Goal: Task Accomplishment & Management: Complete application form

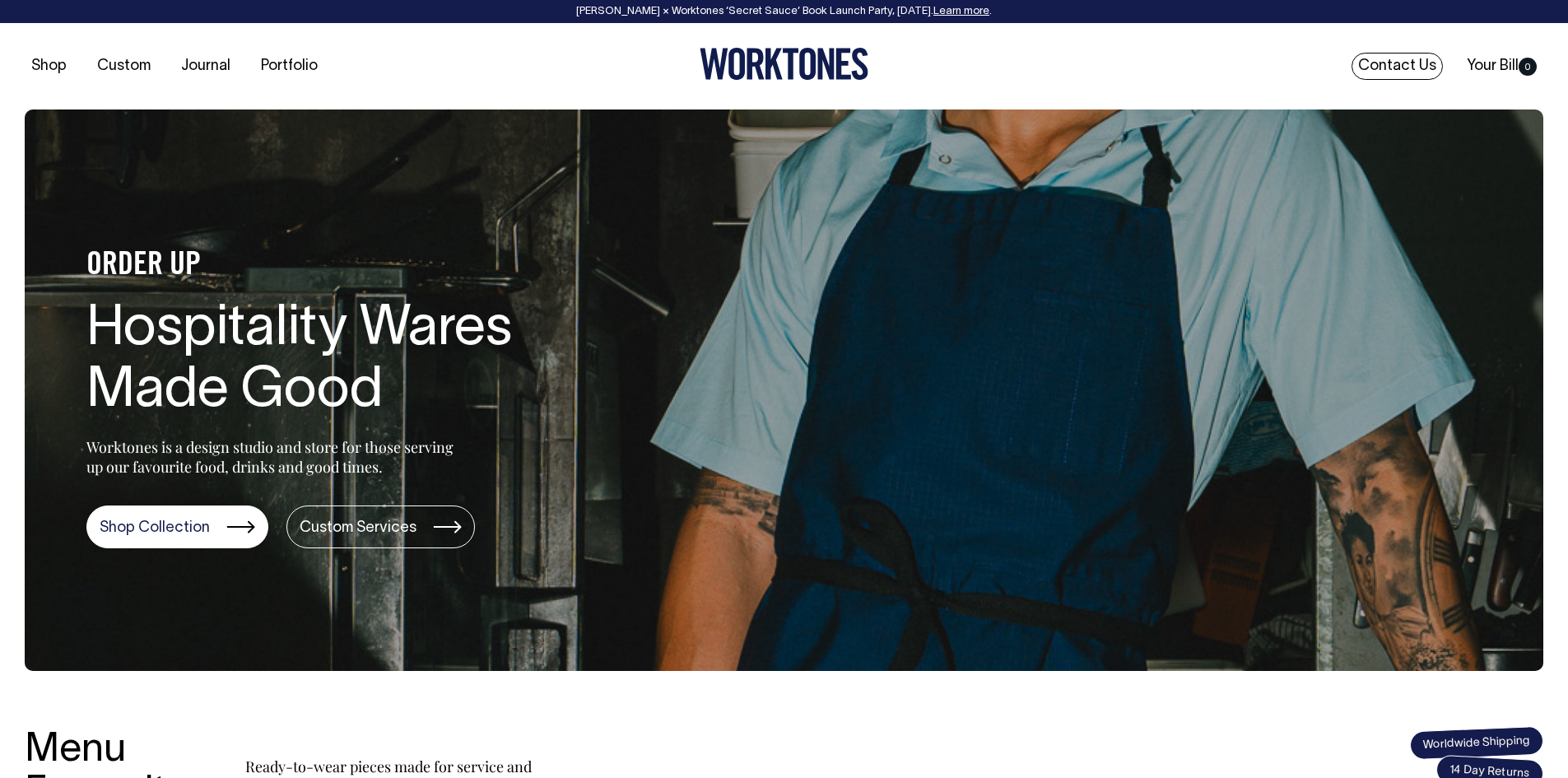
click at [1385, 59] on link "Contact Us" at bounding box center [1397, 66] width 91 height 27
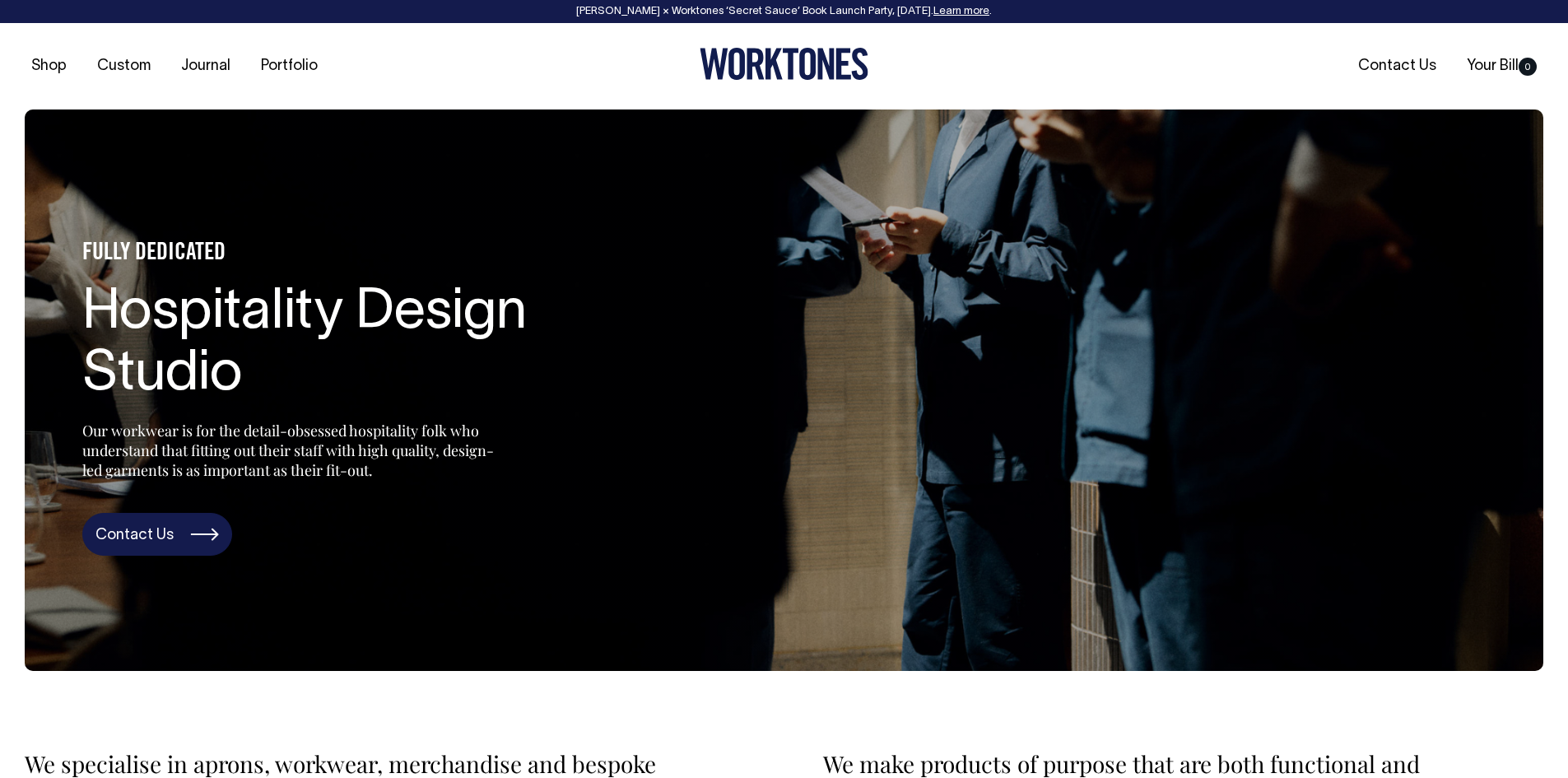
click at [132, 536] on link "Contact Us" at bounding box center [157, 534] width 150 height 43
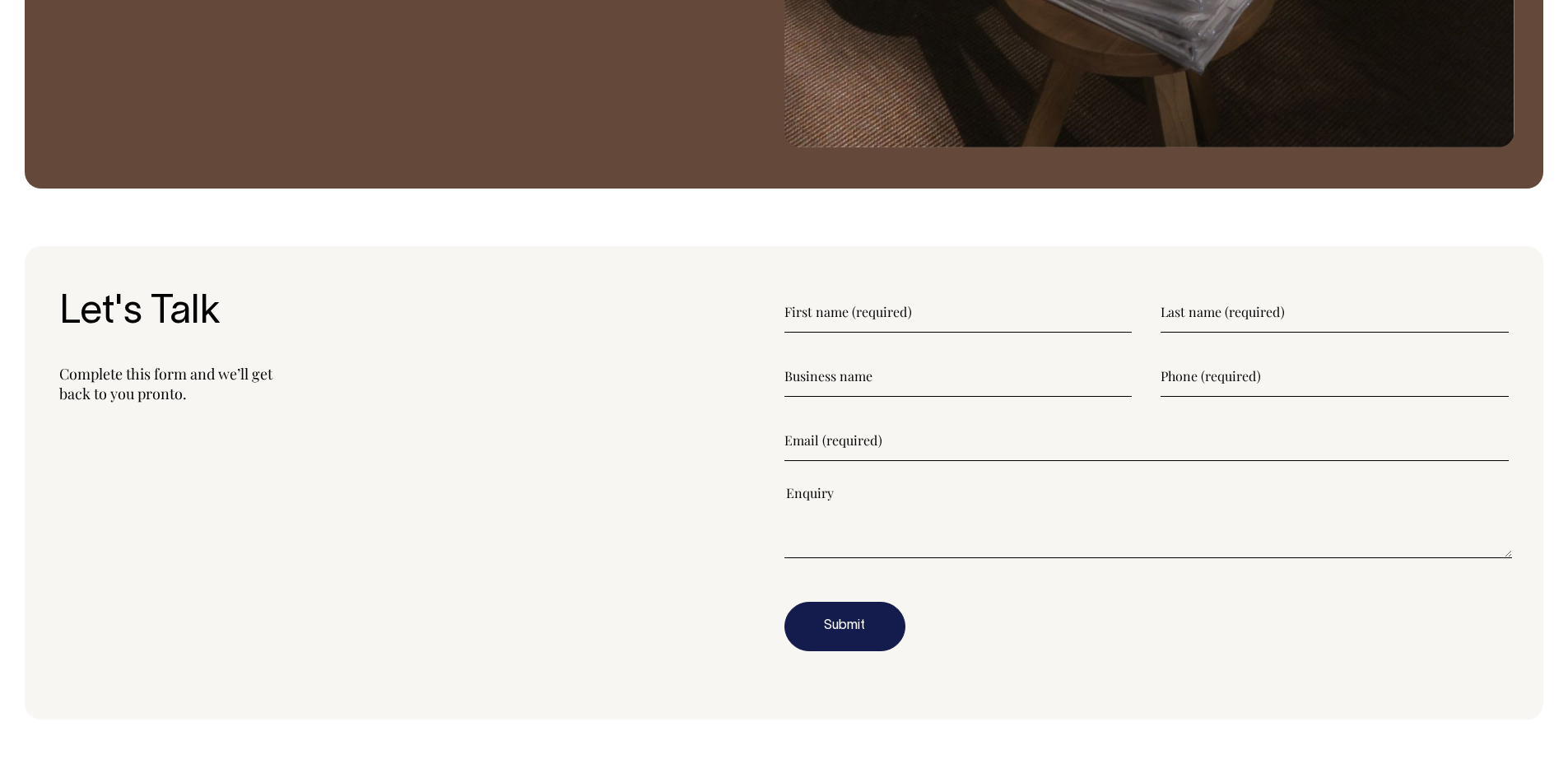
scroll to position [2056, 0]
click at [925, 310] on input"] "text" at bounding box center [958, 312] width 348 height 42
type input"] "Tayla"
type input"] "Christensen"
type input"] "Made For"
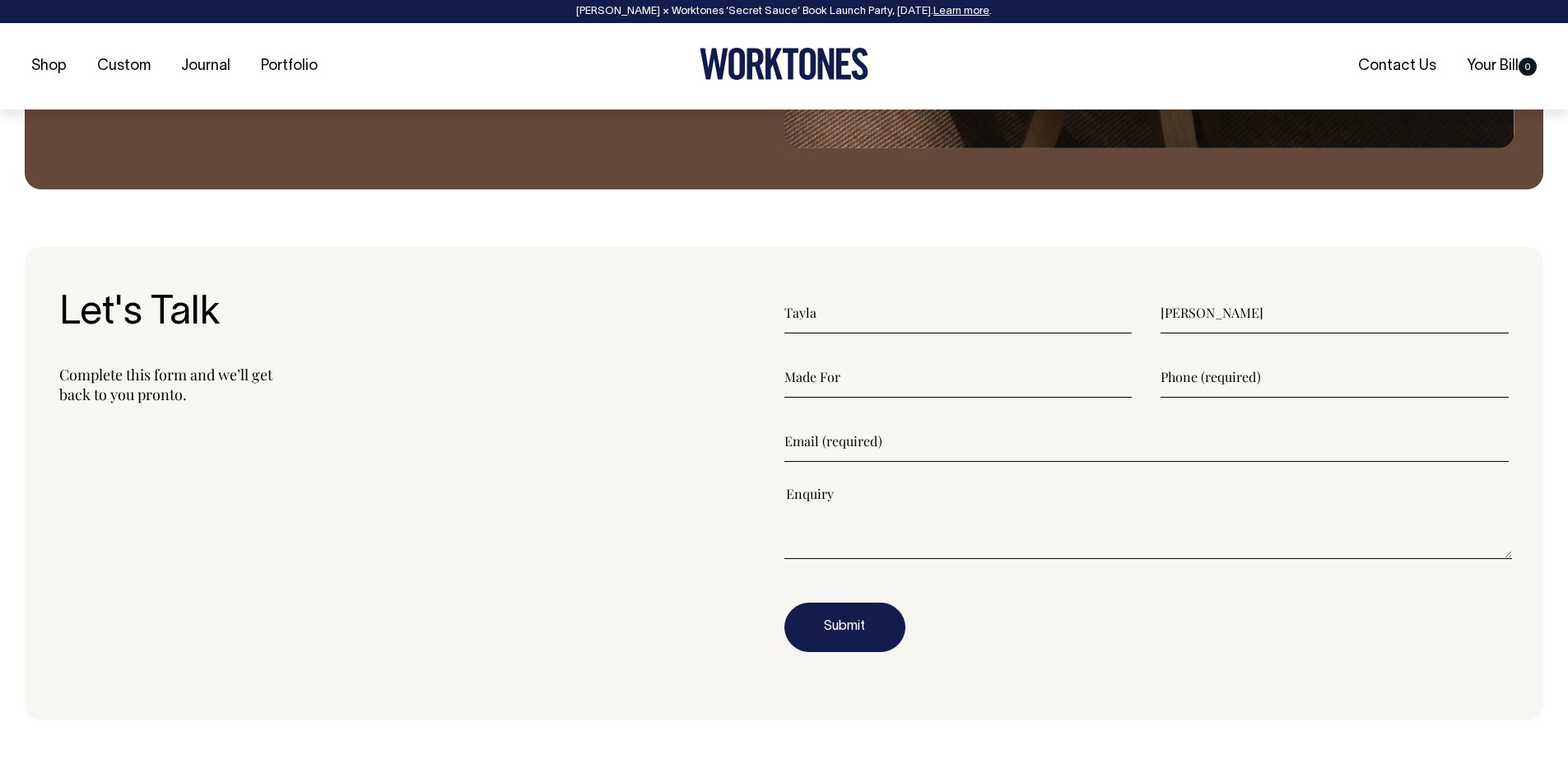
click at [1195, 378] on input"] "text" at bounding box center [1334, 377] width 348 height 42
click at [1254, 371] on input"] "text" at bounding box center [1334, 377] width 348 height 42
drag, startPoint x: 1234, startPoint y: 379, endPoint x: 1219, endPoint y: 378, distance: 15.0
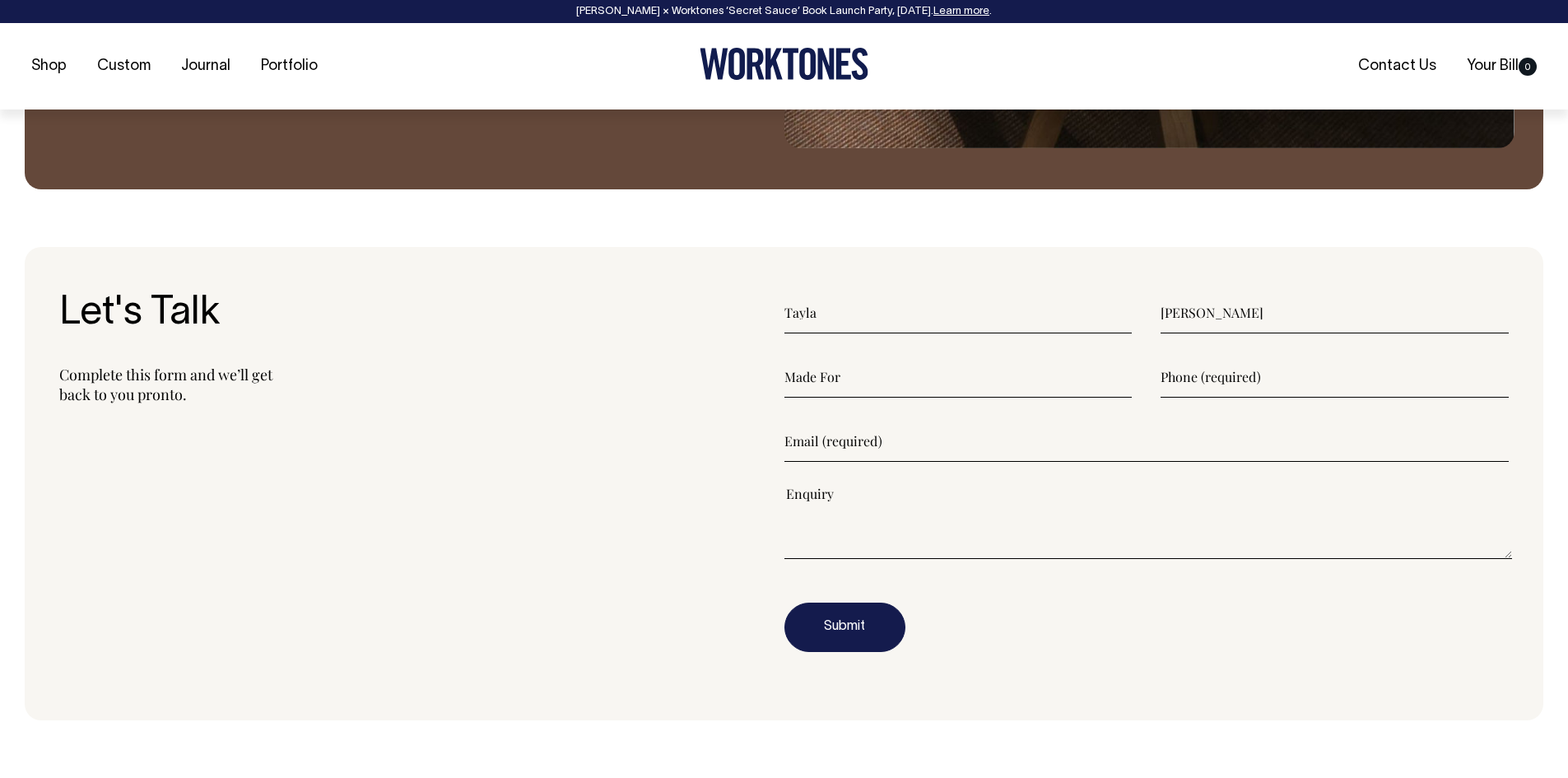
click at [1219, 378] on input"] "text" at bounding box center [1334, 377] width 348 height 42
type input"] "3"
type input"] "0493674489"
type input"] "tayla@made-for.com.au"
click at [1052, 499] on textarea"] "Hello, I recently reached out but" at bounding box center [1149, 522] width 728 height 74
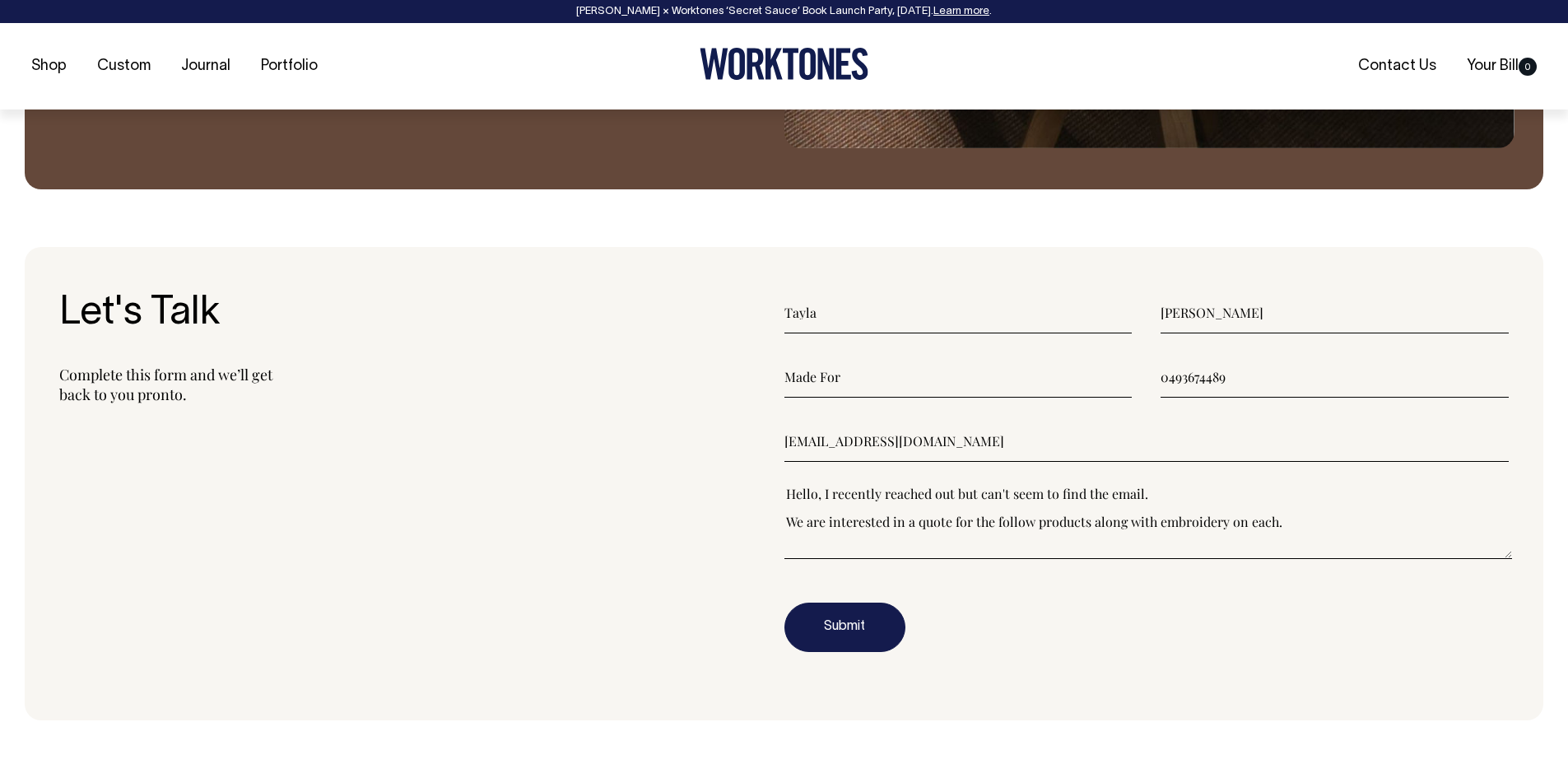
click at [827, 547] on textarea"] "Hello, I recently reached out but can't seem to find the email. We are interest…" at bounding box center [1149, 522] width 728 height 74
paste textarea"] "50 x Worktones Store Bag https://www.worktones.com/products/store-bag with ‘Mad…"
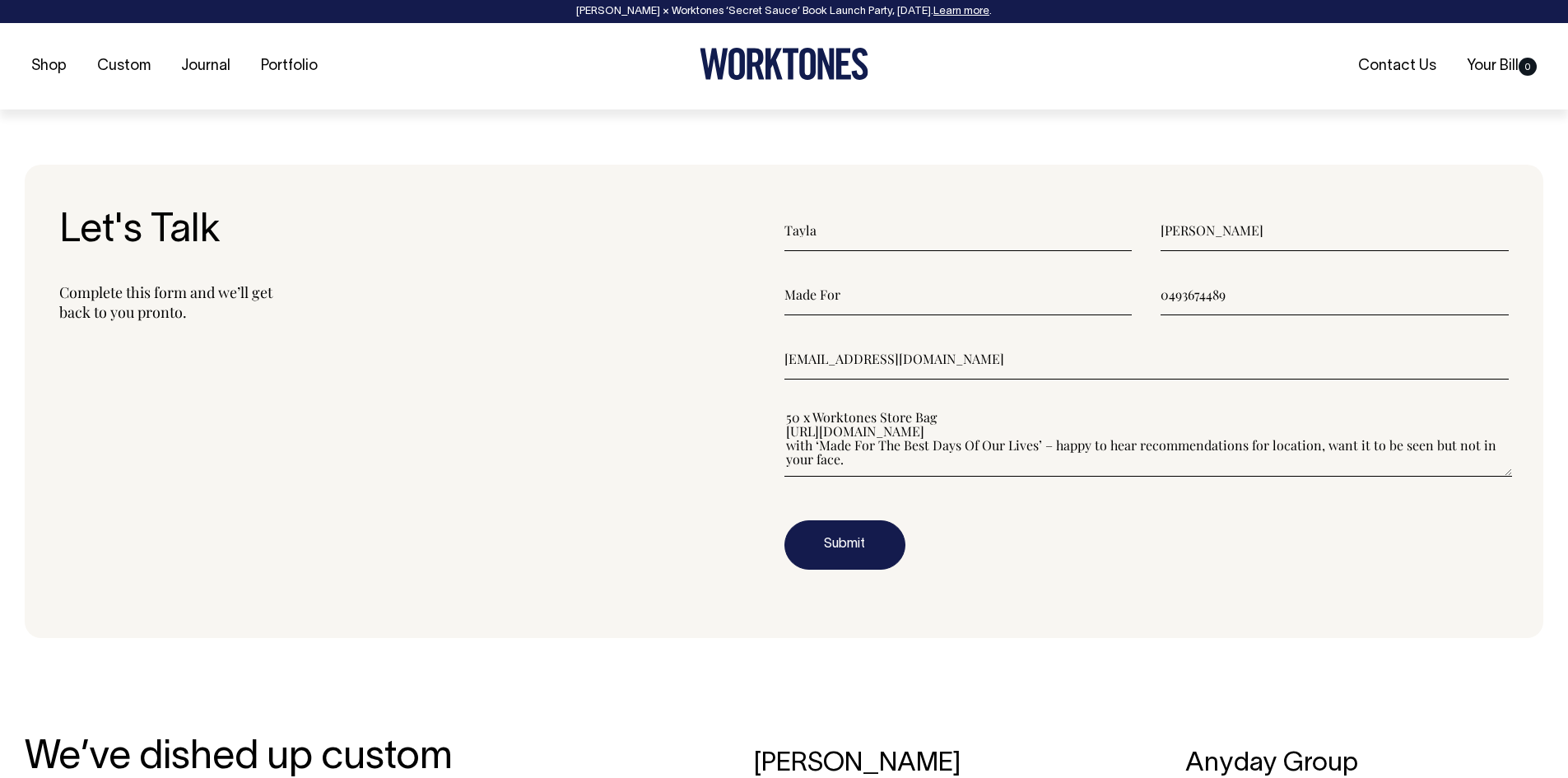
scroll to position [66, 0]
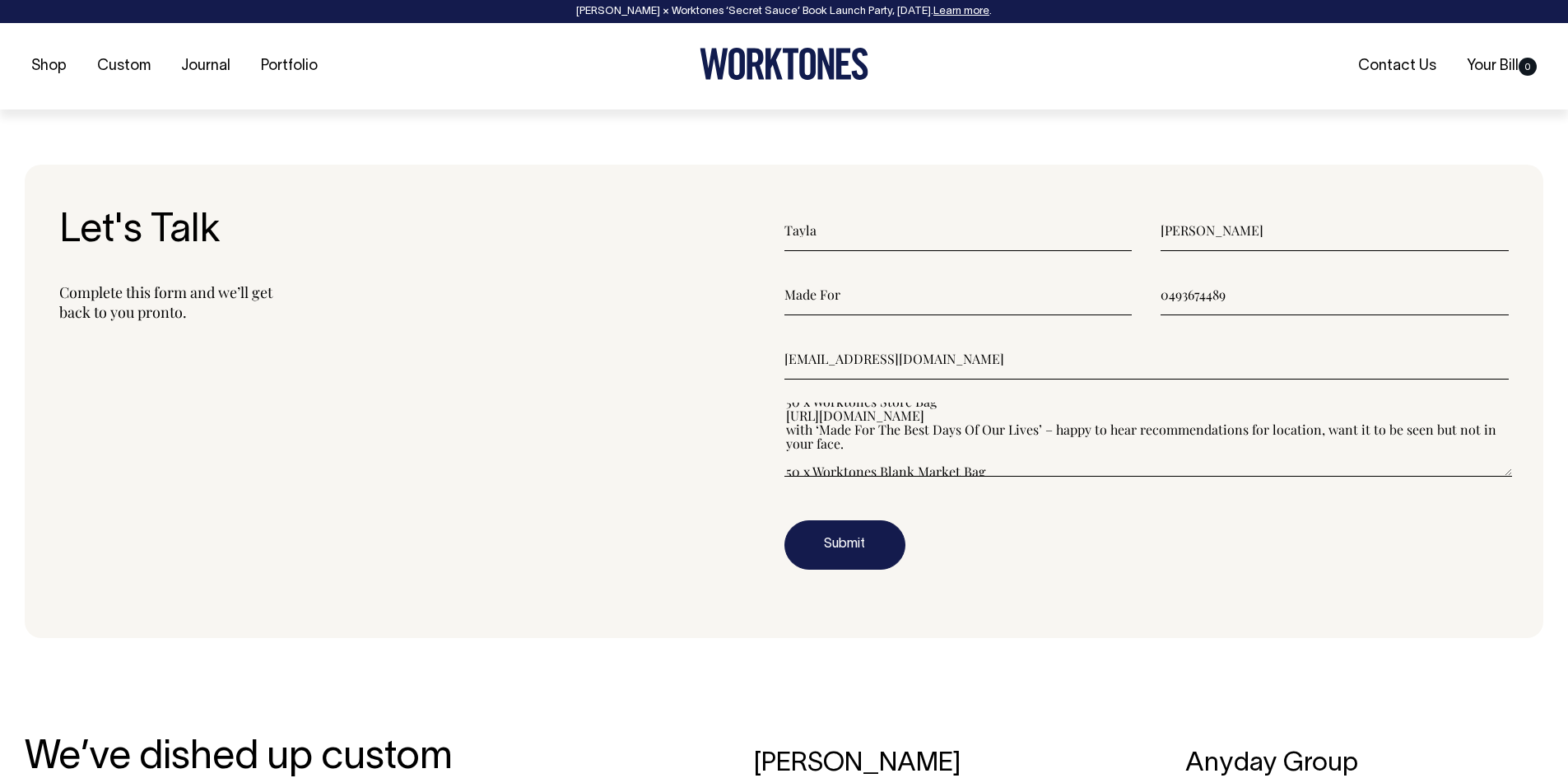
click at [1041, 431] on textarea"] "Hello, I recently reached out but can't seem to find the email. We are interest…" at bounding box center [1149, 440] width 728 height 74
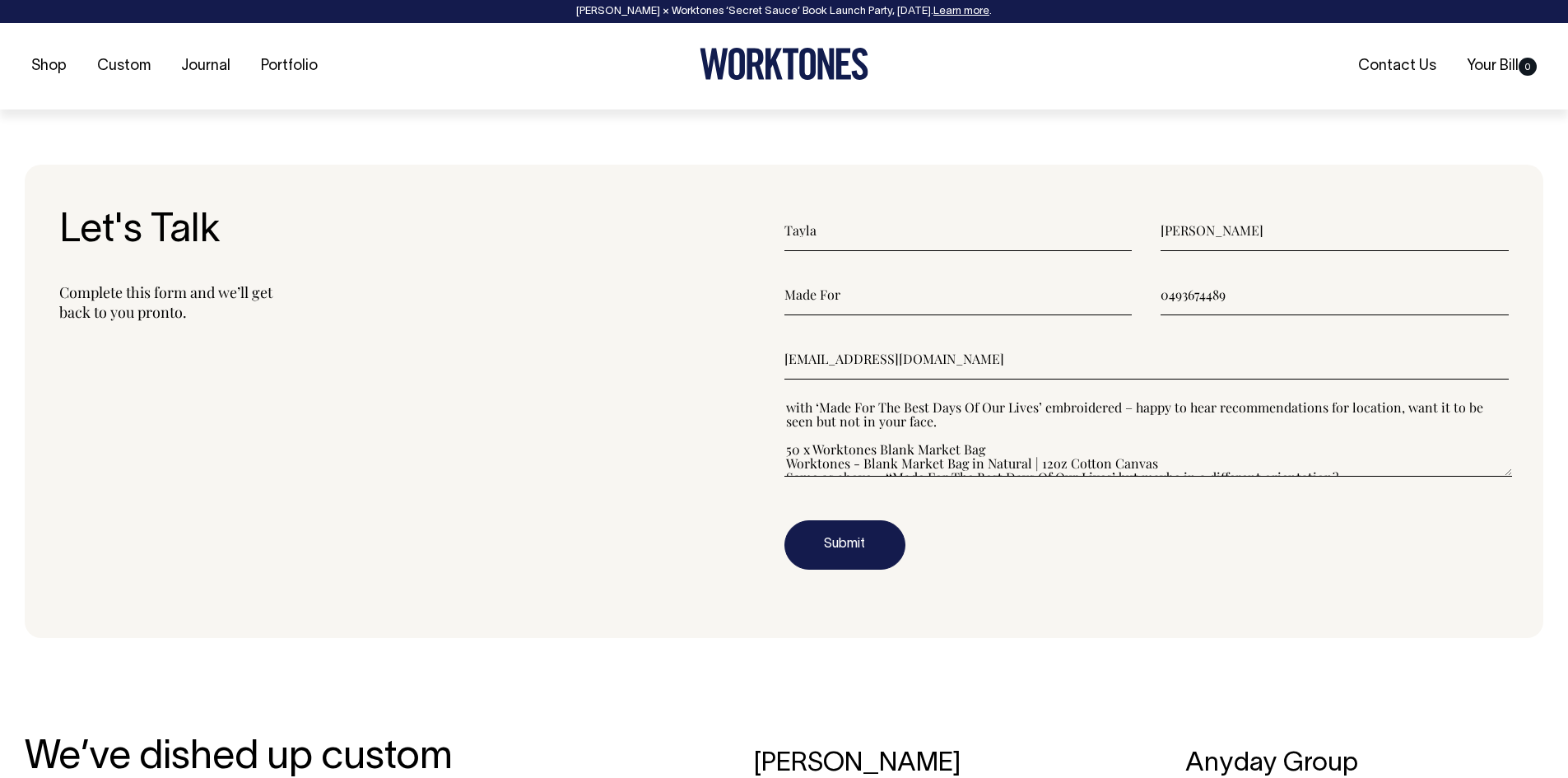
scroll to position [99, 0]
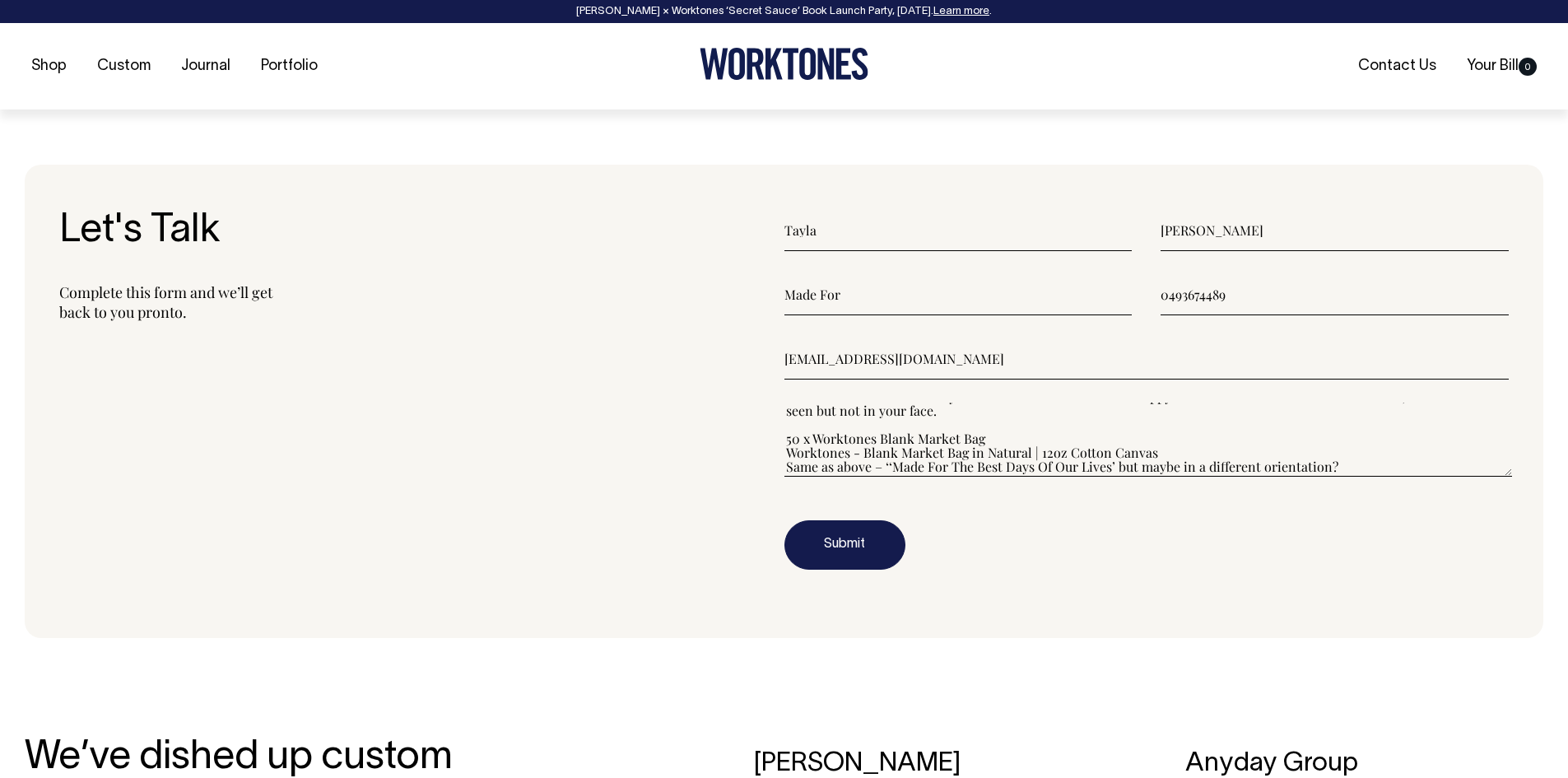
click at [796, 438] on textarea"] "Hello, I recently reached out but can't seem to find the email. We are interest…" at bounding box center [1149, 440] width 728 height 74
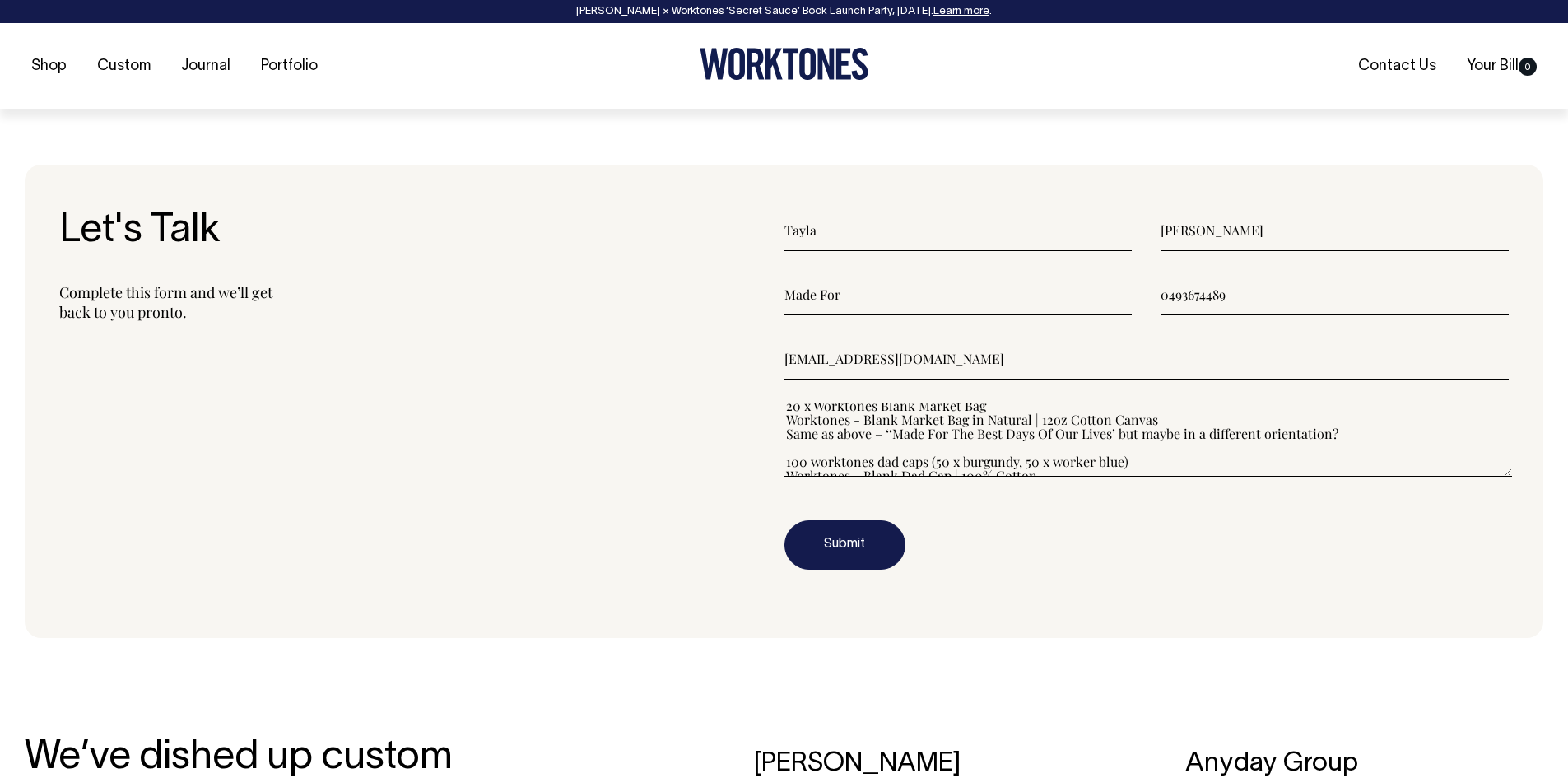
scroll to position [164, 0]
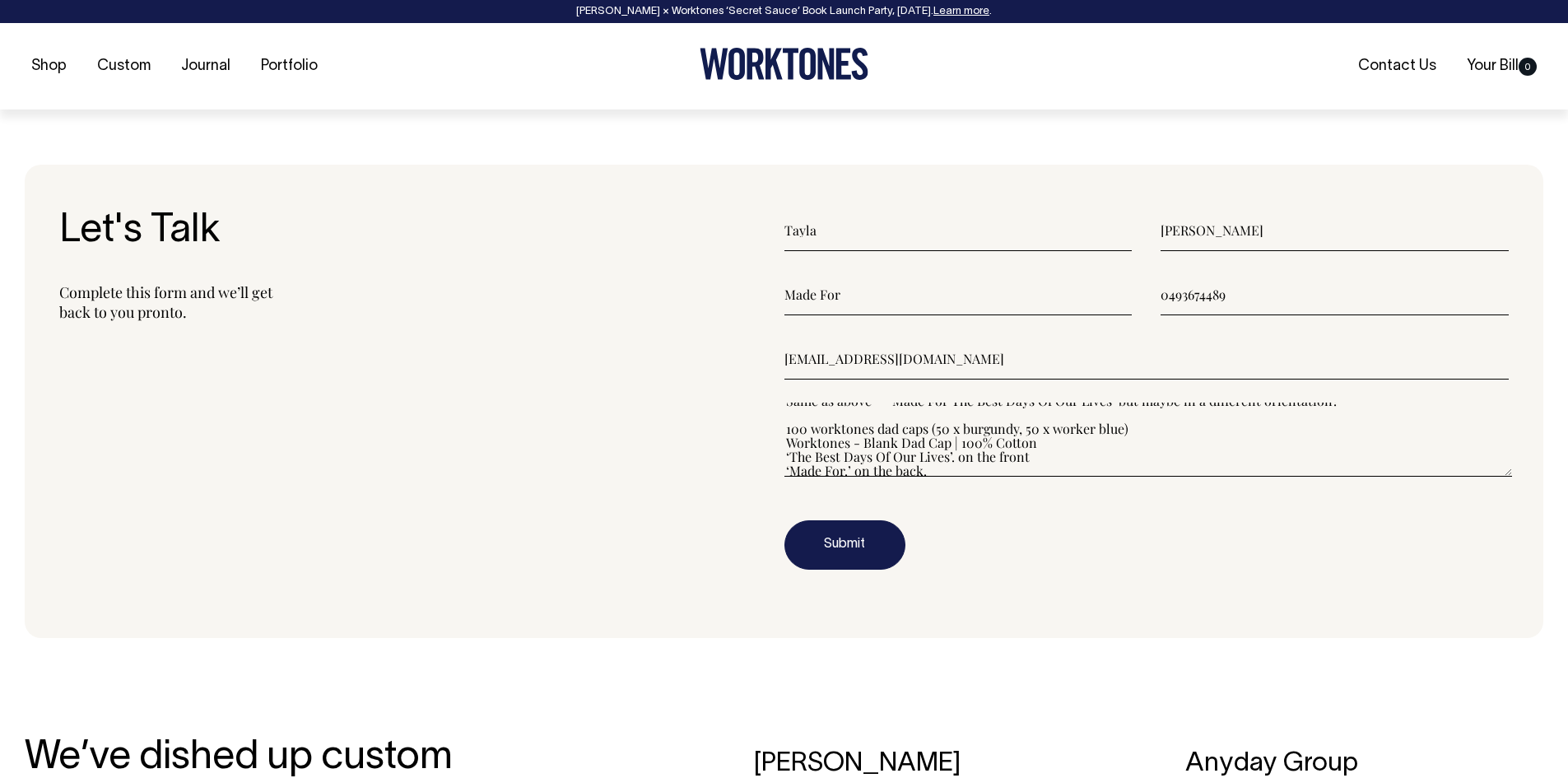
click at [803, 431] on textarea"] "Hello, I recently reached out but can't seem to find the email. We are interest…" at bounding box center [1149, 440] width 728 height 74
click at [936, 428] on textarea"] "Hello, I recently reached out but can't seem to find the email. We are interest…" at bounding box center [1149, 440] width 728 height 74
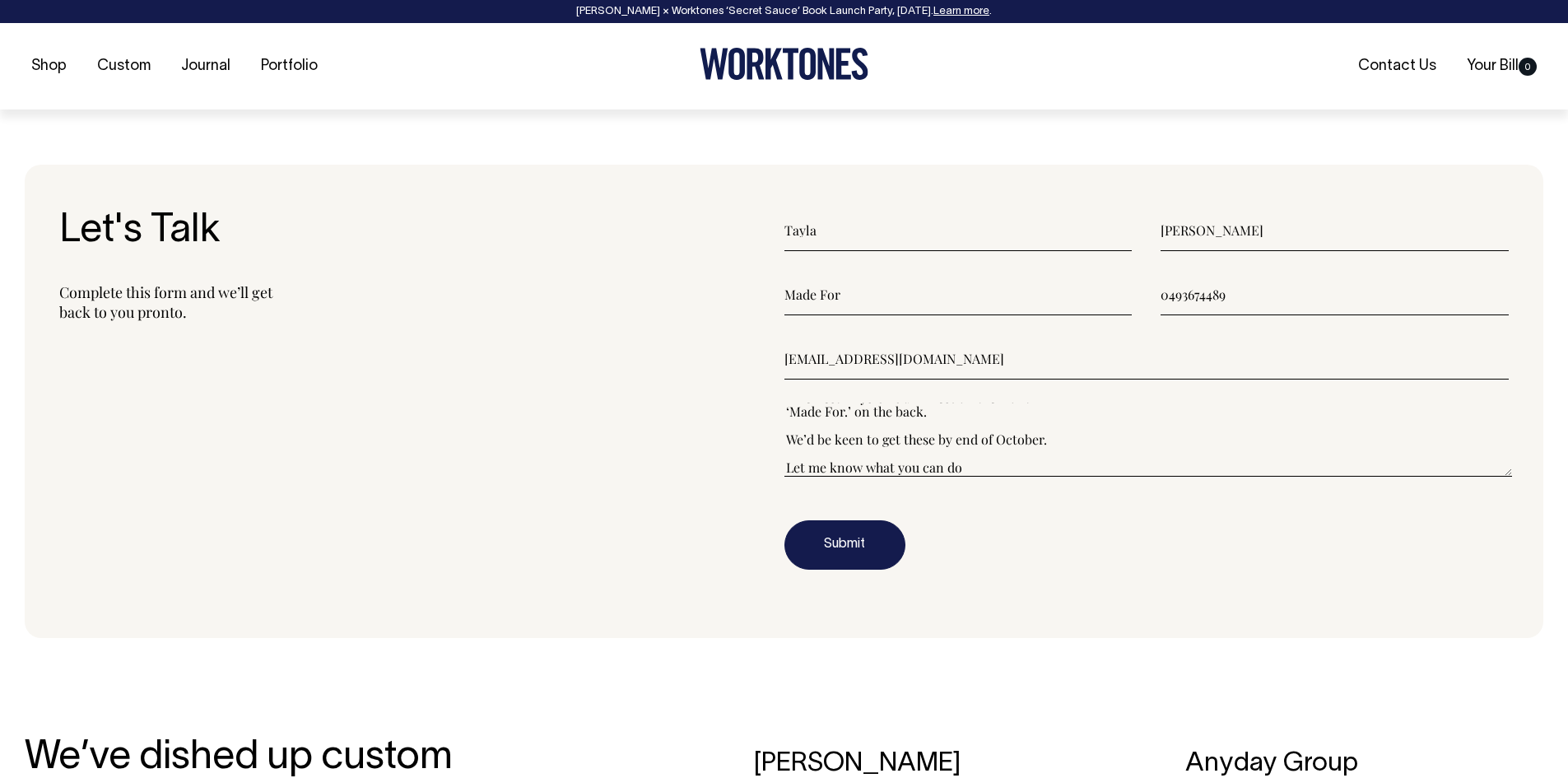
scroll to position [237, 0]
click at [978, 463] on textarea"] "Hello, I recently reached out but can't seem to find the email. We are interest…" at bounding box center [1149, 440] width 728 height 74
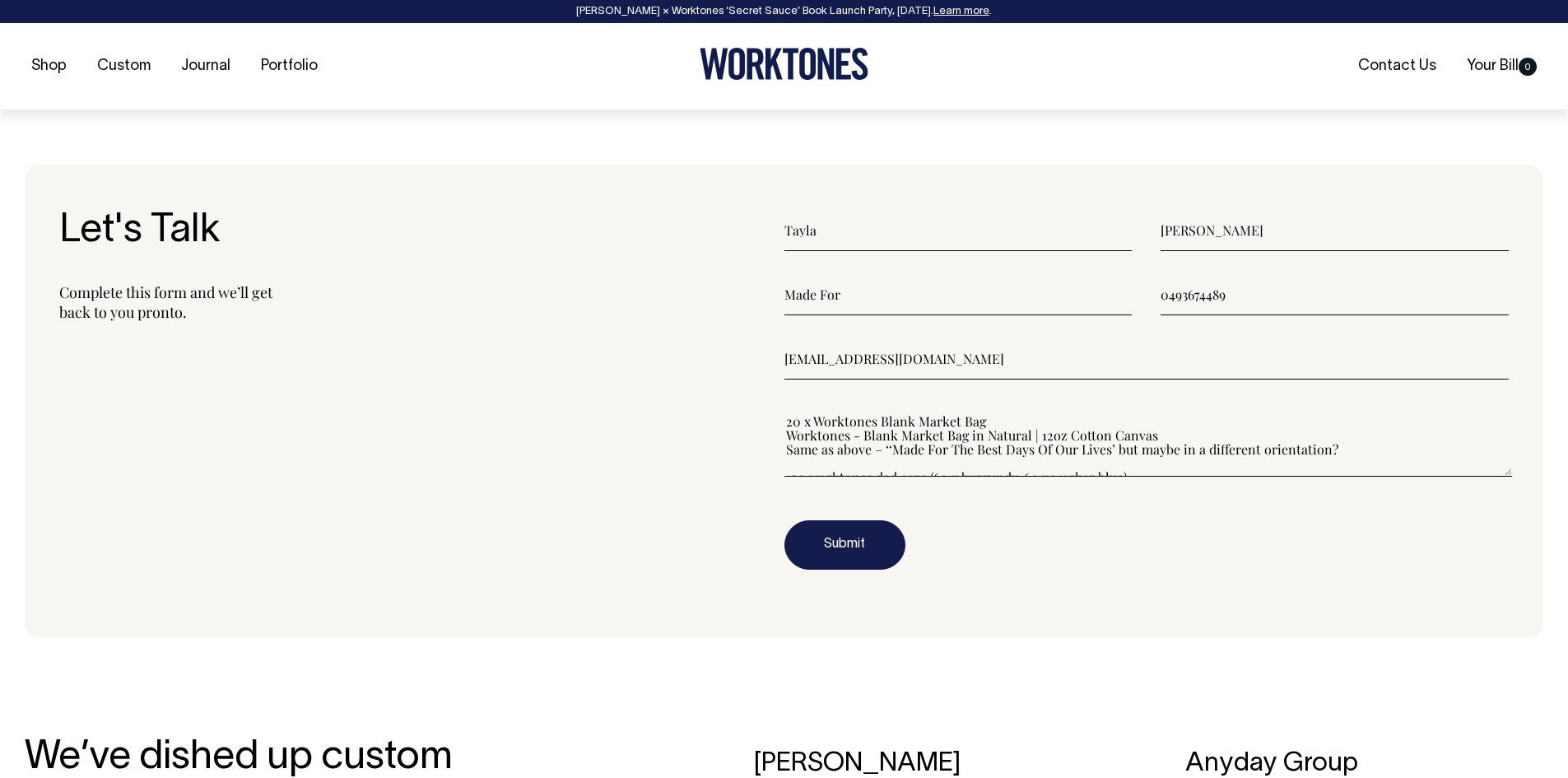
scroll to position [106, 0]
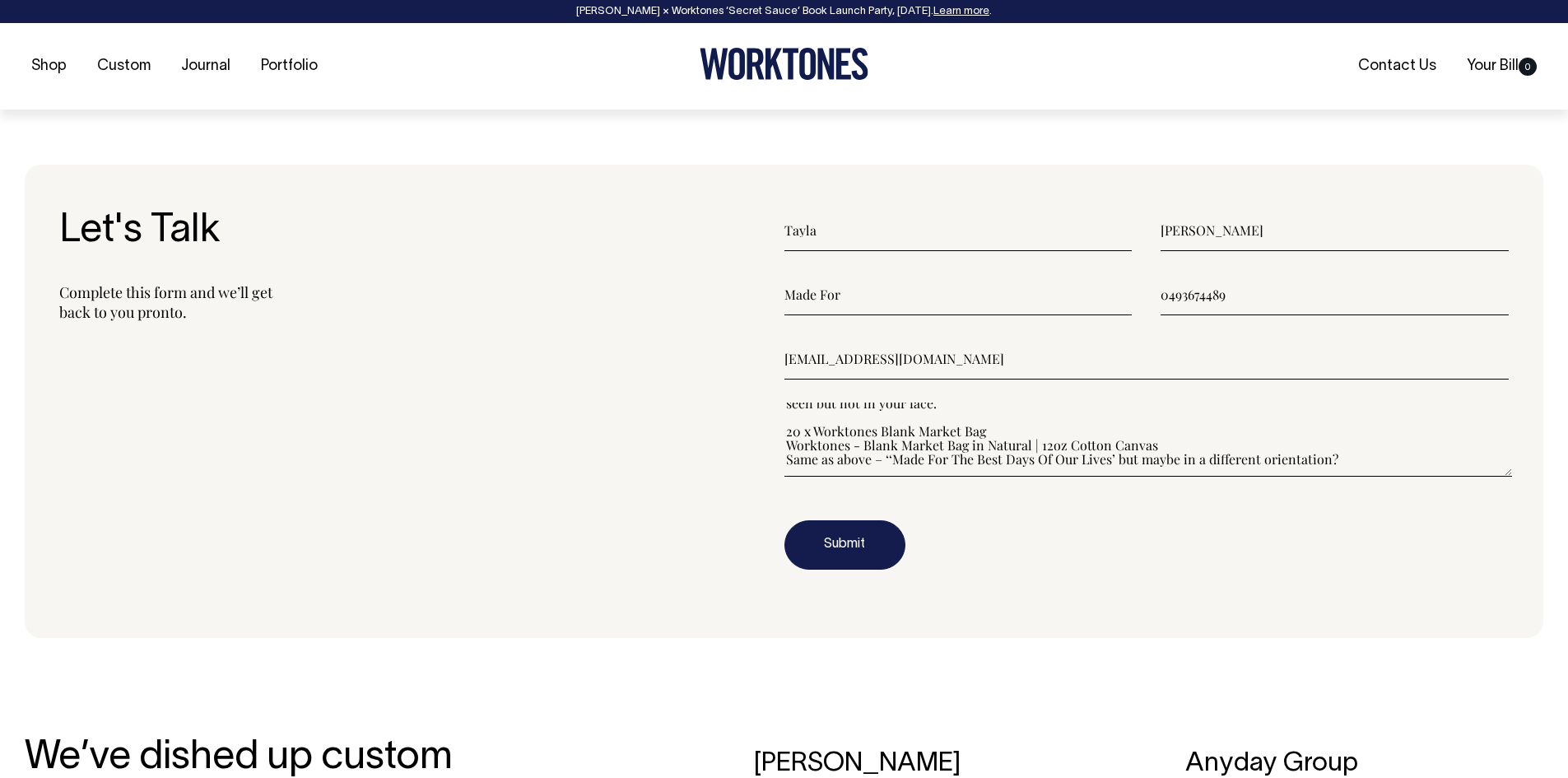
click at [1073, 425] on textarea"] "Hello, I recently reached out but can't seem to find the email. We are interest…" at bounding box center [1149, 440] width 728 height 74
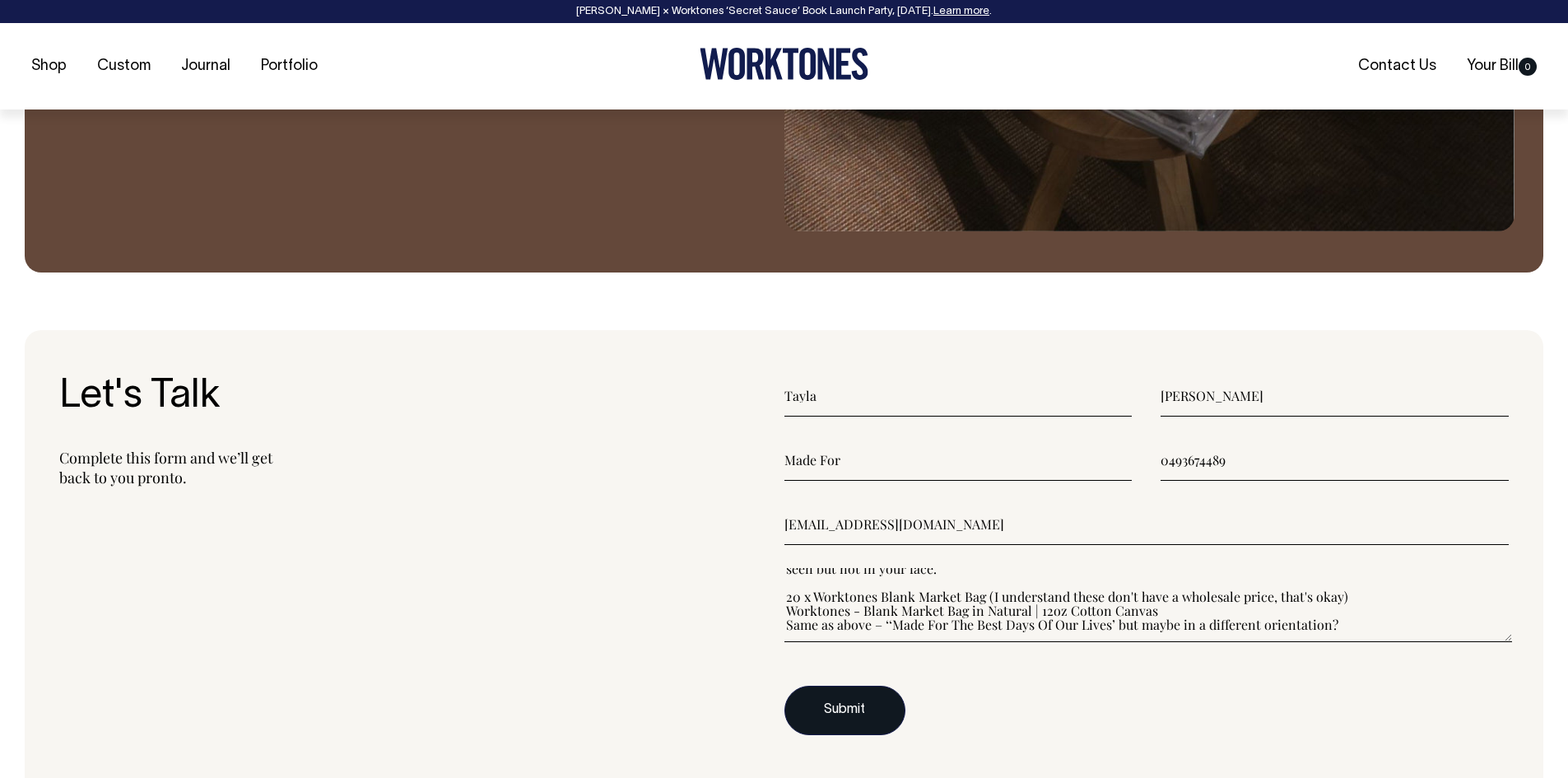
scroll to position [1974, 0]
type textarea"] "Hello, I recently reached out but can't seem to find the email. We are interest…"
click at [833, 713] on button "Submit" at bounding box center [845, 709] width 121 height 49
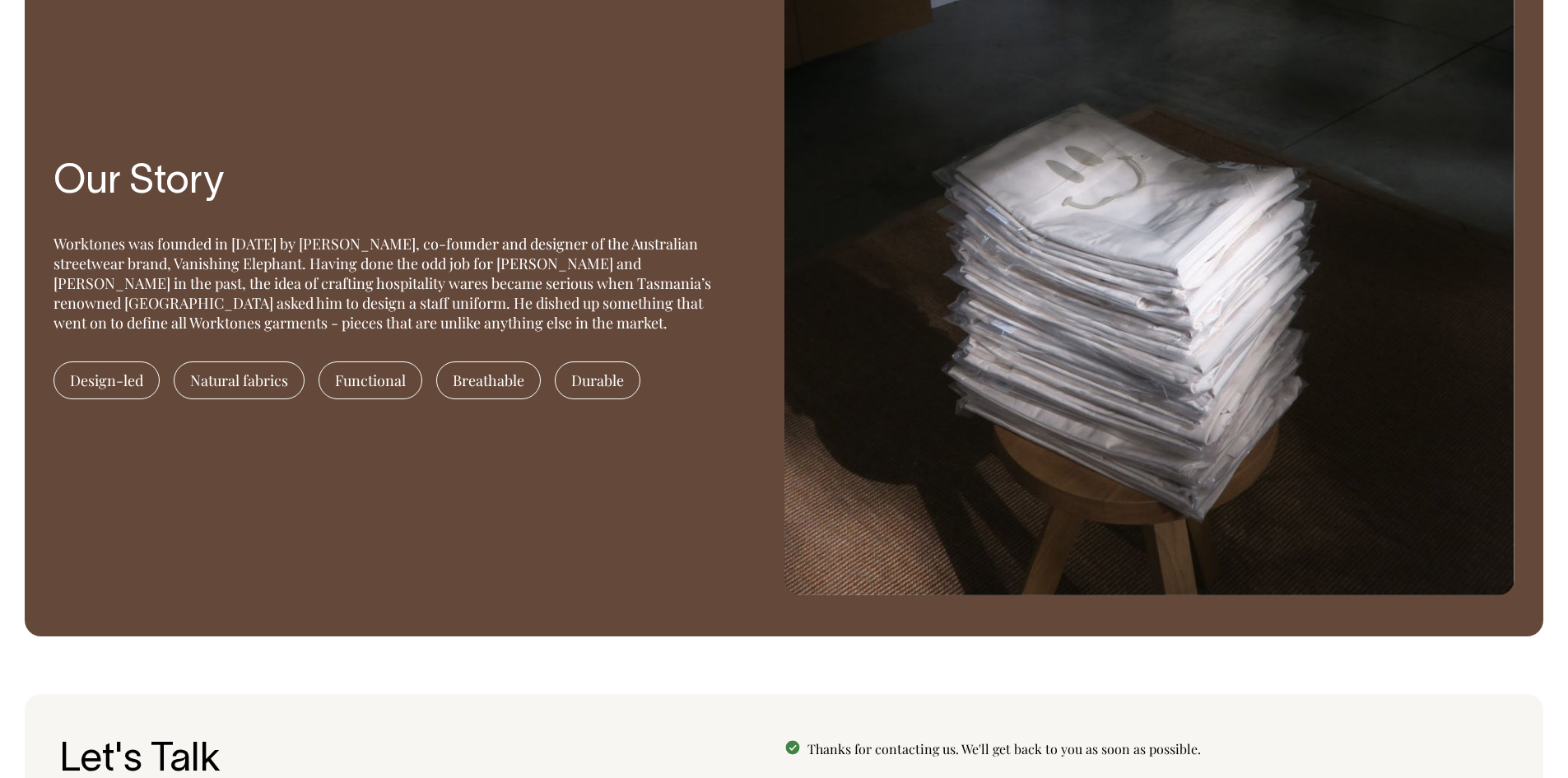
scroll to position [1607, 0]
